Goal: Complete application form: Complete application form

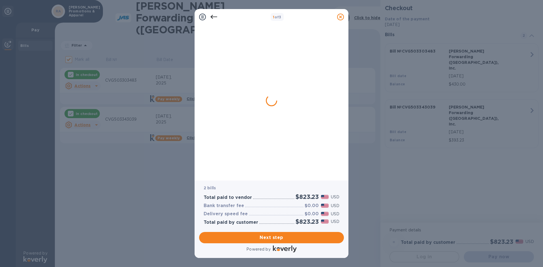
checkbox input "false"
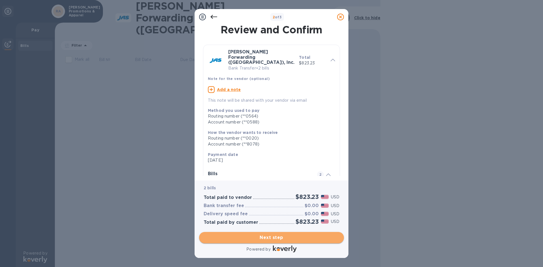
click at [288, 237] on span "Next step" at bounding box center [272, 237] width 136 height 7
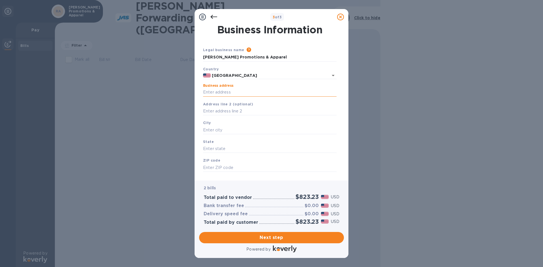
click at [233, 91] on input "Business address" at bounding box center [269, 92] width 133 height 8
type input "[STREET_ADDRESS]"
click at [243, 124] on div "City" at bounding box center [270, 127] width 138 height 19
click at [243, 128] on input "text" at bounding box center [269, 130] width 133 height 8
type input "Erlanger"
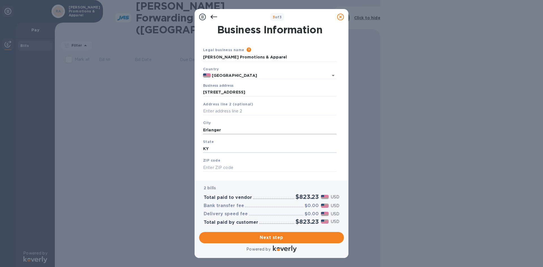
type input "KY"
type input "41018"
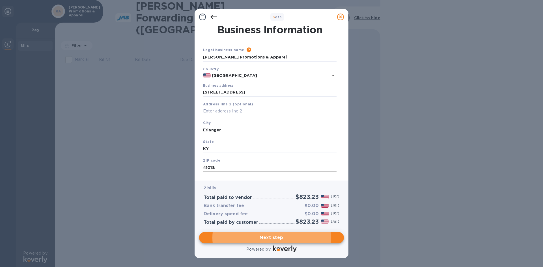
scroll to position [9, 0]
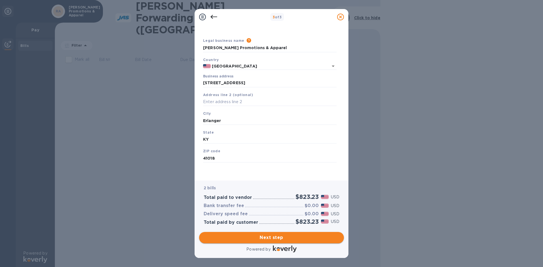
click at [297, 238] on span "Next step" at bounding box center [272, 237] width 136 height 7
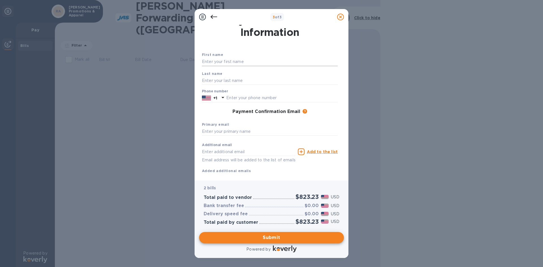
click at [238, 62] on input "text" at bounding box center [270, 62] width 136 height 8
type input "[PERSON_NAME]"
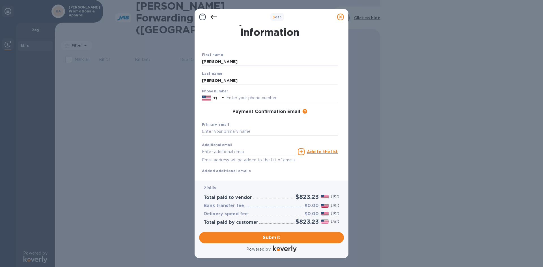
type input "8592831513"
type input "[EMAIL_ADDRESS][DOMAIN_NAME]"
click at [258, 131] on input "text" at bounding box center [270, 132] width 136 height 8
drag, startPoint x: 275, startPoint y: 152, endPoint x: 157, endPoint y: 150, distance: 117.4
click at [157, 150] on div "3 of 3 Payment Contact Information First name [PERSON_NAME] Last name [PERSON_N…" at bounding box center [271, 133] width 543 height 267
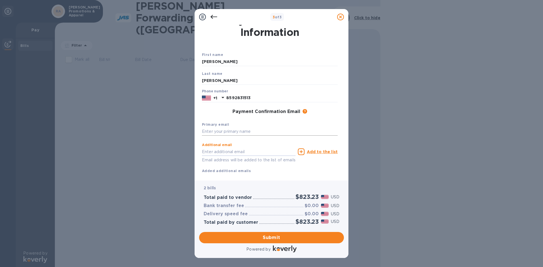
click at [230, 129] on input "text" at bounding box center [270, 132] width 136 height 8
paste input "[EMAIL_ADDRESS][DOMAIN_NAME]"
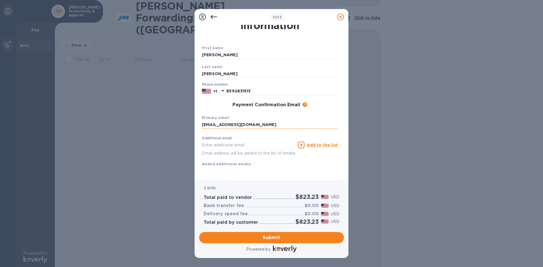
scroll to position [23, 0]
type input "[EMAIL_ADDRESS][DOMAIN_NAME]"
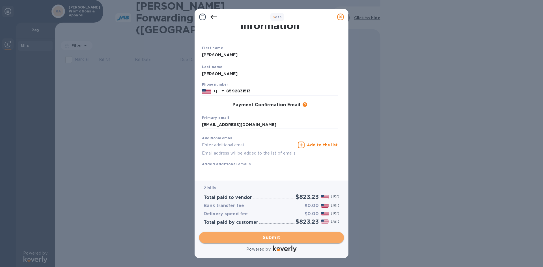
click at [294, 236] on span "Submit" at bounding box center [272, 237] width 136 height 7
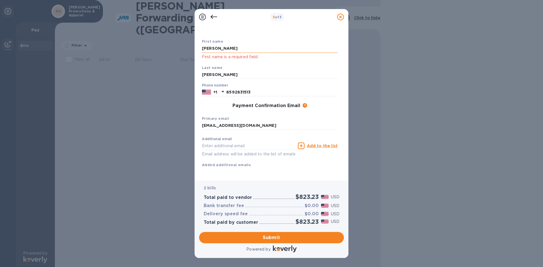
click at [256, 47] on input "[PERSON_NAME]" at bounding box center [270, 48] width 136 height 8
type input "[PERSON_NAME]"
click at [299, 75] on input "[PERSON_NAME]" at bounding box center [270, 75] width 136 height 8
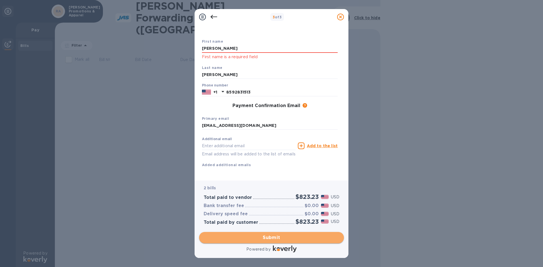
click at [281, 234] on button "Submit" at bounding box center [271, 237] width 145 height 11
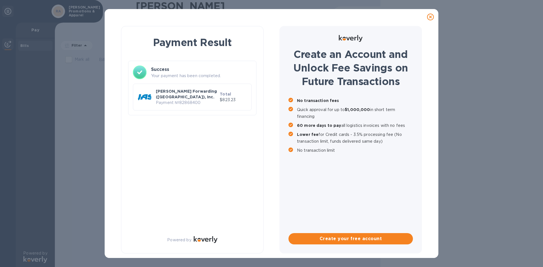
scroll to position [0, 0]
